Goal: Task Accomplishment & Management: Manage account settings

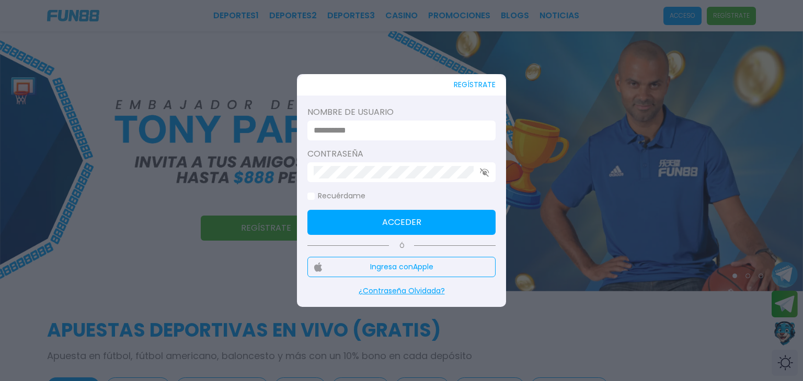
click at [411, 129] on input at bounding box center [398, 130] width 169 height 13
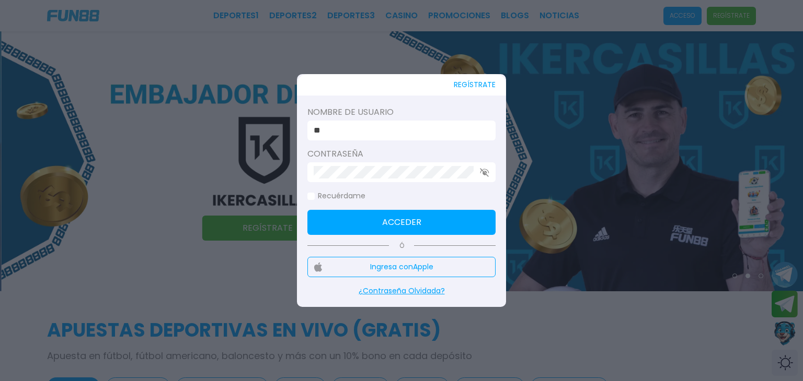
type input "*"
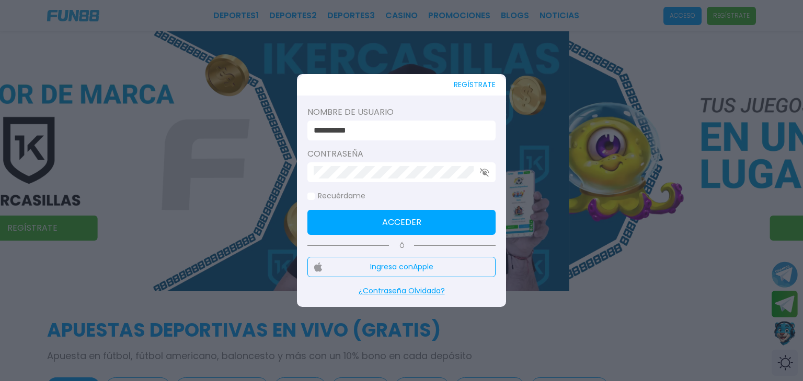
type input "**********"
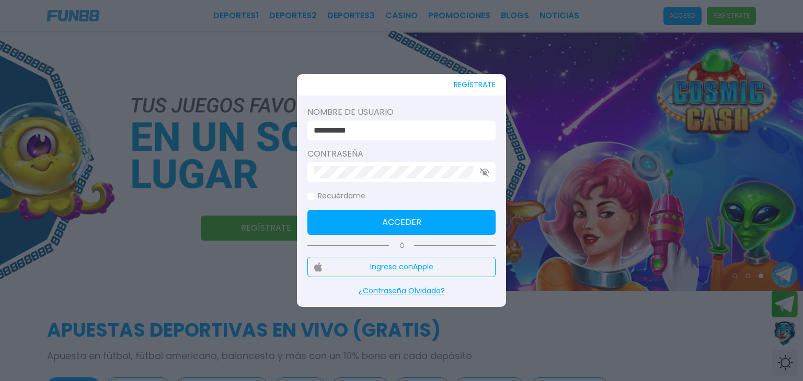
click button "Acceder" at bounding box center [401, 222] width 188 height 25
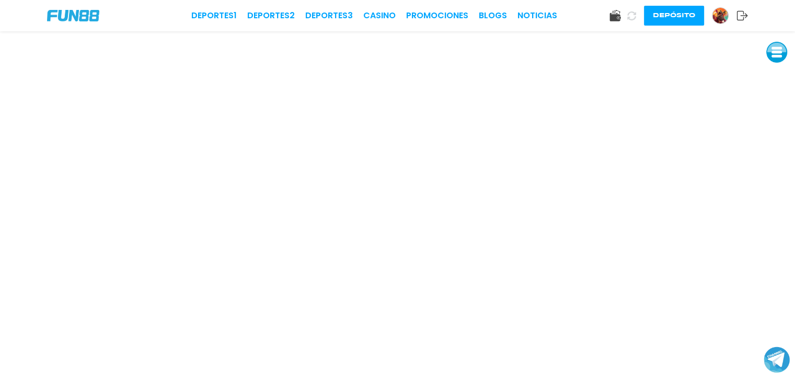
click at [633, 8] on button at bounding box center [631, 15] width 15 height 15
click at [630, 8] on button at bounding box center [631, 16] width 20 height 20
click at [613, 9] on div "Depósito" at bounding box center [678, 16] width 138 height 20
click at [614, 11] on icon at bounding box center [614, 15] width 11 height 11
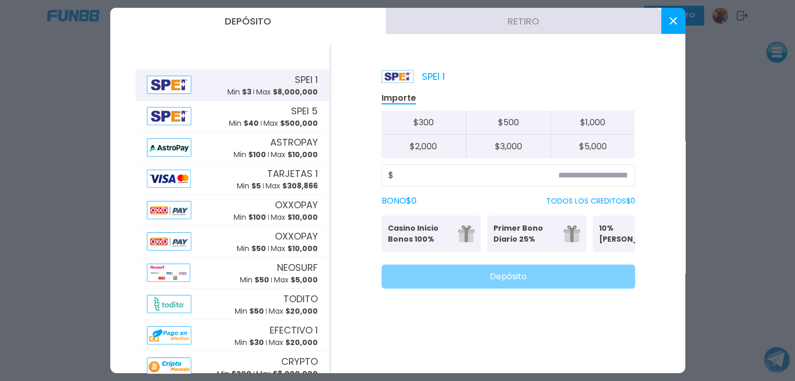
click at [547, 18] on button "Retiro" at bounding box center [523, 21] width 275 height 26
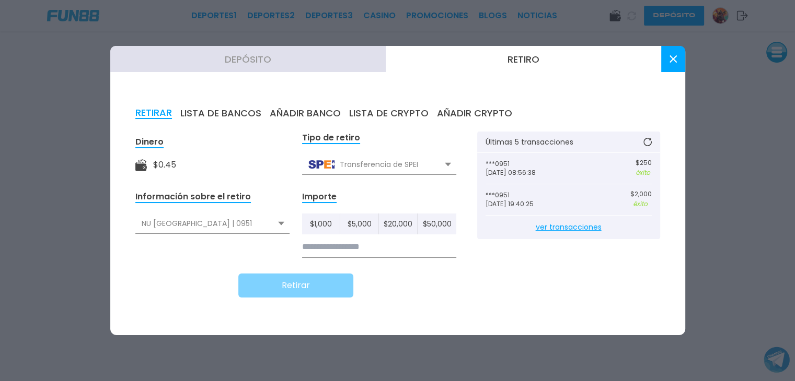
click at [673, 53] on button at bounding box center [673, 59] width 24 height 26
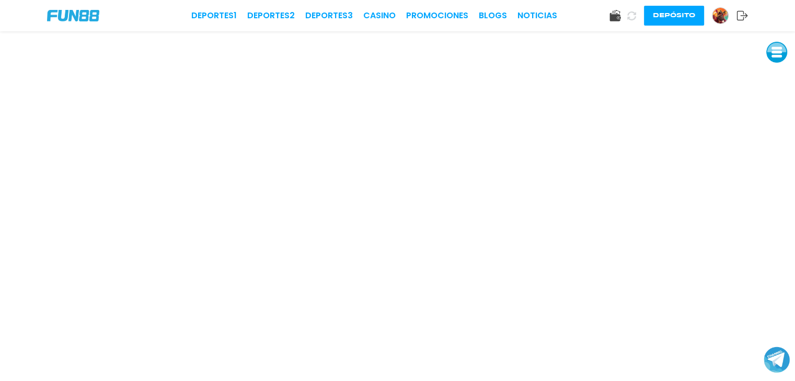
click at [91, 19] on img at bounding box center [73, 15] width 52 height 11
